Goal: Task Accomplishment & Management: Use online tool/utility

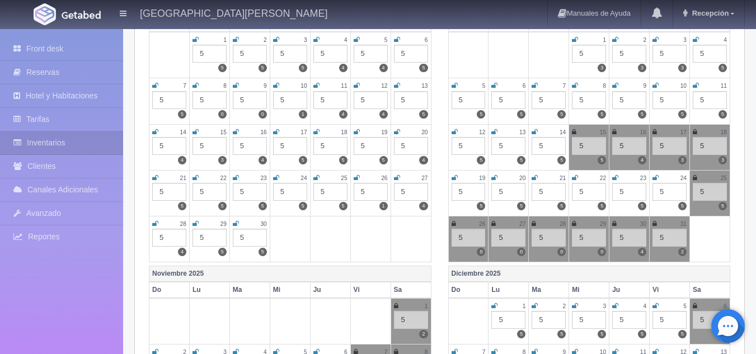
scroll to position [168, 0]
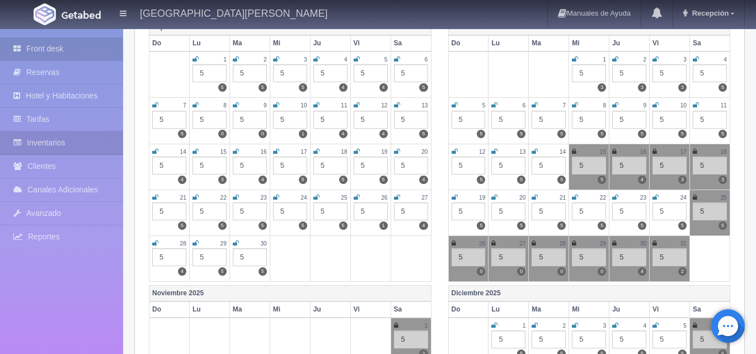
click at [75, 53] on link "Front desk" at bounding box center [61, 49] width 123 height 23
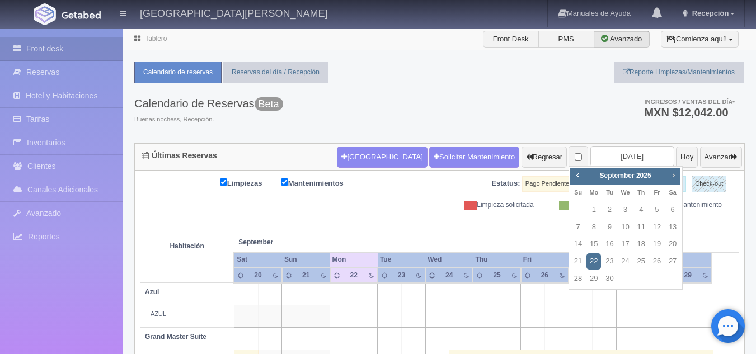
click at [674, 176] on span "Next" at bounding box center [673, 175] width 9 height 9
click at [673, 226] on link "11" at bounding box center [673, 227] width 15 height 16
type input "[DATE]"
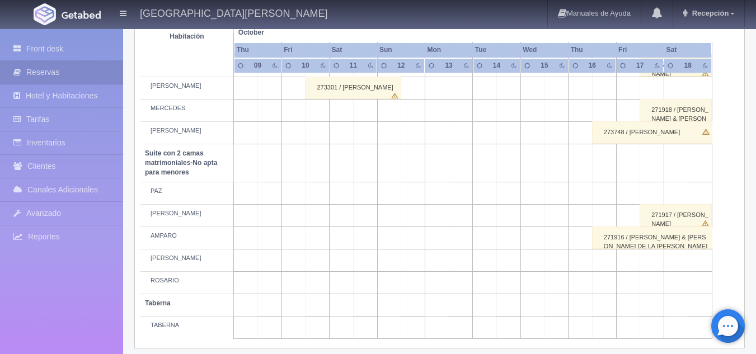
scroll to position [864, 0]
